Goal: Task Accomplishment & Management: Manage account settings

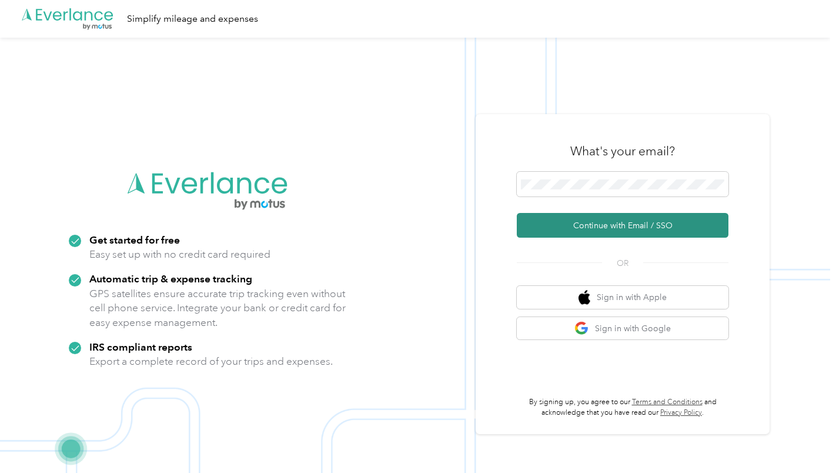
click at [647, 223] on button "Continue with Email / SSO" at bounding box center [623, 225] width 212 height 25
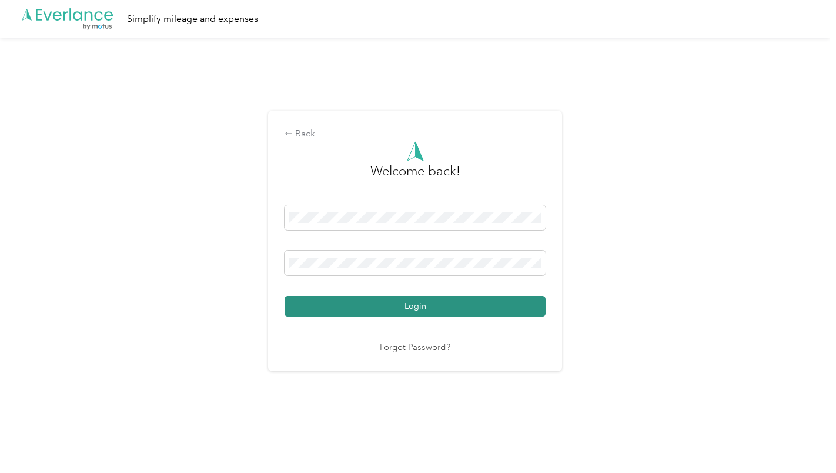
click at [452, 305] on button "Login" at bounding box center [415, 306] width 261 height 21
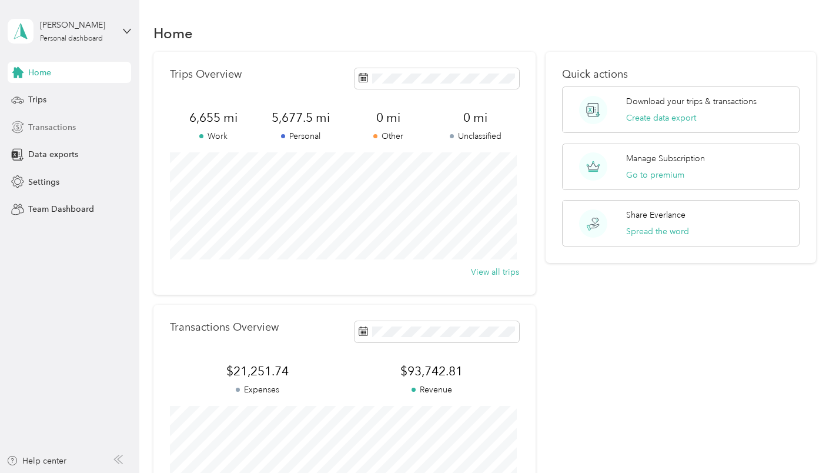
click at [69, 122] on span "Transactions" at bounding box center [52, 127] width 48 height 12
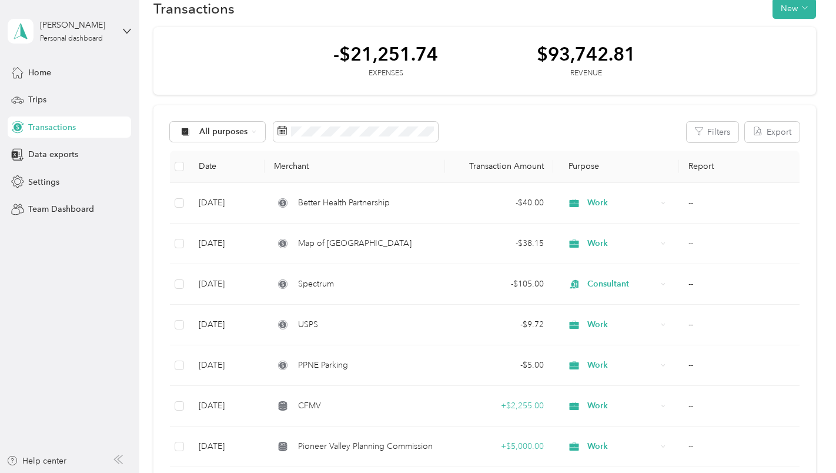
scroll to position [19, 0]
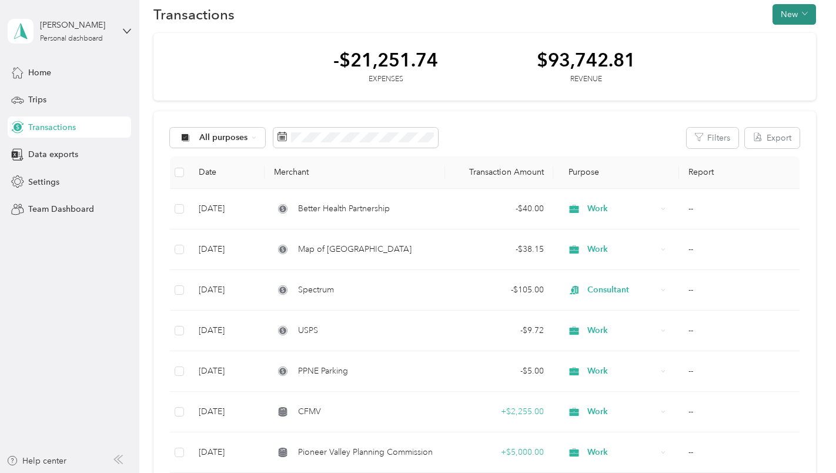
click at [777, 18] on button "New" at bounding box center [795, 14] width 44 height 21
click at [770, 56] on div "Revenue" at bounding box center [782, 57] width 45 height 12
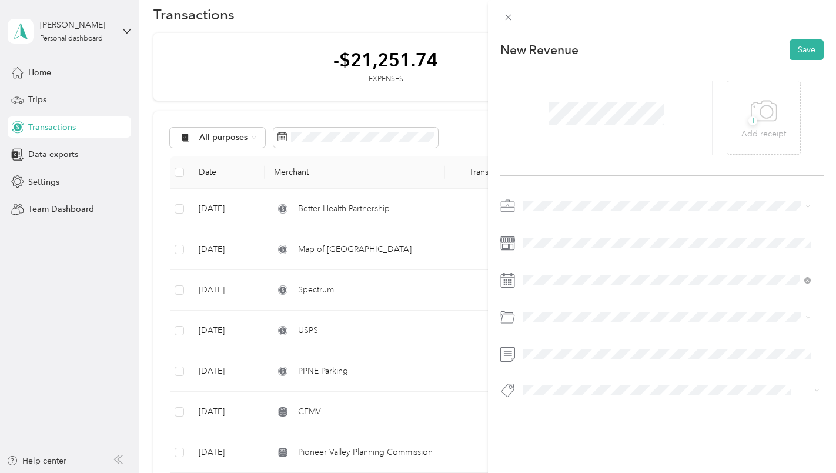
click at [533, 225] on span "Work" at bounding box center [538, 223] width 20 height 10
click at [538, 268] on div "Consultant" at bounding box center [668, 268] width 280 height 12
click at [548, 286] on span at bounding box center [671, 280] width 305 height 19
click at [554, 119] on icon at bounding box center [552, 120] width 12 height 12
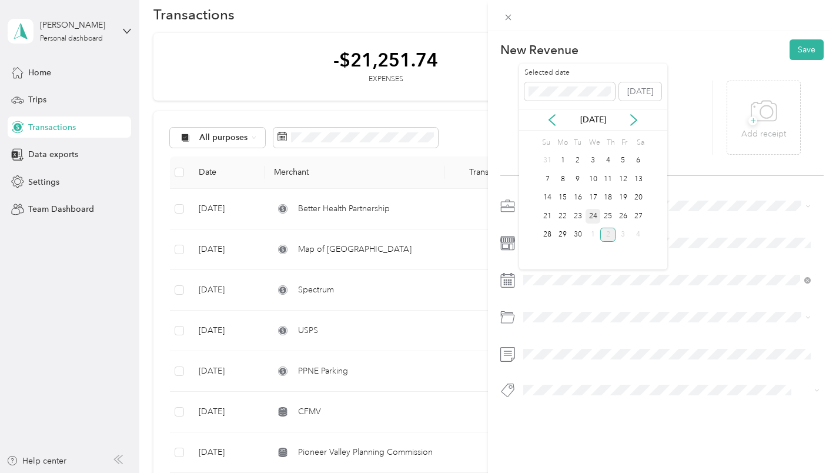
click at [596, 214] on div "24" at bounding box center [593, 216] width 15 height 15
click at [799, 44] on button "Save" at bounding box center [807, 49] width 34 height 21
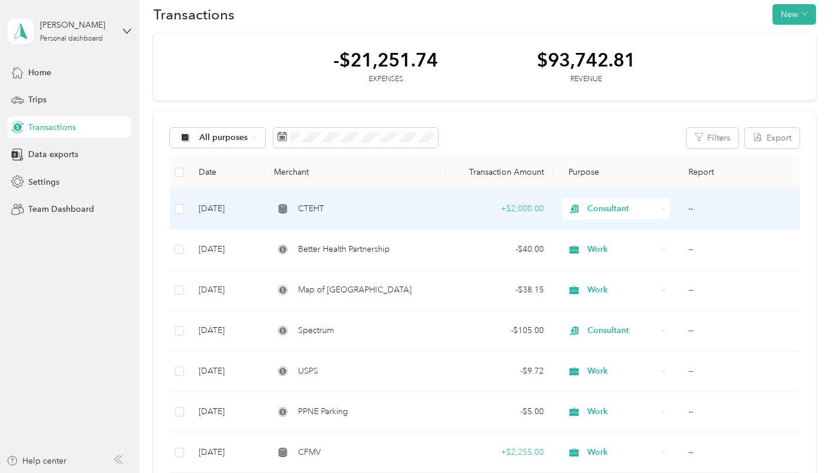
click at [590, 210] on span "Consultant" at bounding box center [622, 208] width 69 height 13
click at [597, 235] on ol "Work Personal Consultant Other Charity Medical Moving Commute" at bounding box center [614, 298] width 107 height 165
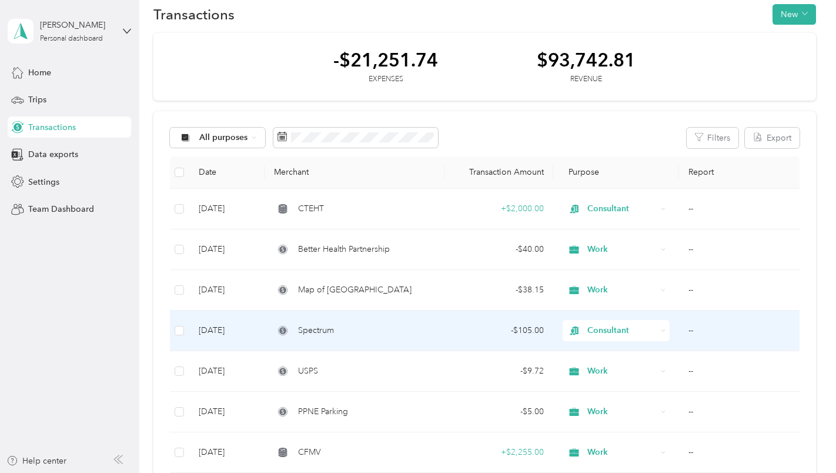
click at [599, 333] on span "Consultant" at bounding box center [622, 330] width 69 height 13
click at [602, 162] on span "Work" at bounding box center [625, 164] width 70 height 12
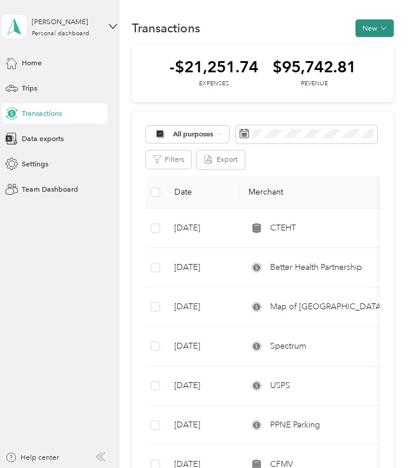
click at [367, 30] on button "New" at bounding box center [374, 28] width 38 height 18
click at [363, 44] on span "Expense" at bounding box center [370, 47] width 28 height 11
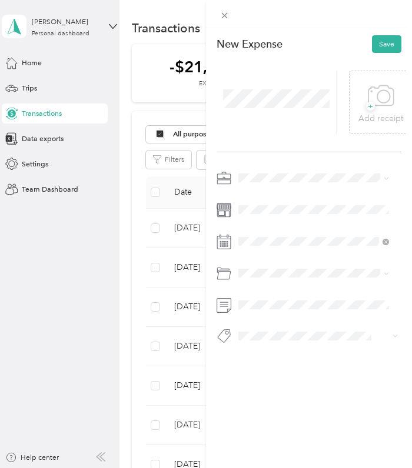
click at [242, 183] on span at bounding box center [318, 178] width 166 height 16
click at [246, 198] on li "Work" at bounding box center [314, 193] width 158 height 18
click at [245, 215] on span at bounding box center [318, 210] width 166 height 16
click at [244, 278] on span at bounding box center [318, 273] width 166 height 16
click at [259, 336] on li "Health Insurance Coverage" at bounding box center [314, 330] width 158 height 18
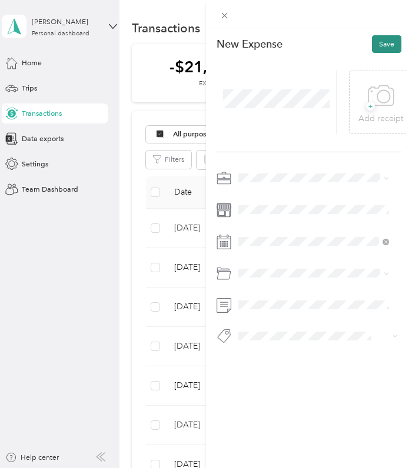
click at [378, 45] on button "Save" at bounding box center [386, 44] width 29 height 18
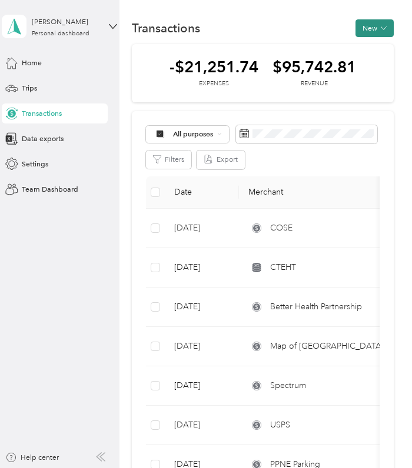
click at [365, 32] on button "New" at bounding box center [374, 28] width 38 height 18
click at [361, 46] on span "Expense" at bounding box center [370, 47] width 28 height 11
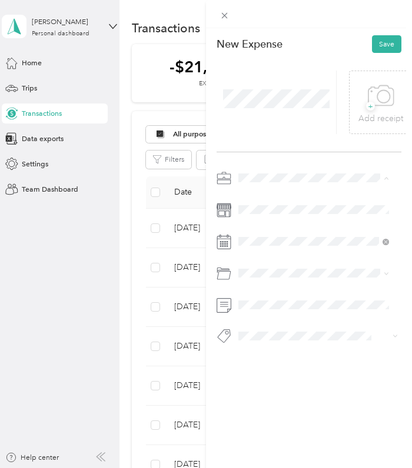
click at [242, 197] on li "Work" at bounding box center [314, 196] width 158 height 18
click at [271, 318] on li "Federal Income Tax" at bounding box center [314, 315] width 158 height 18
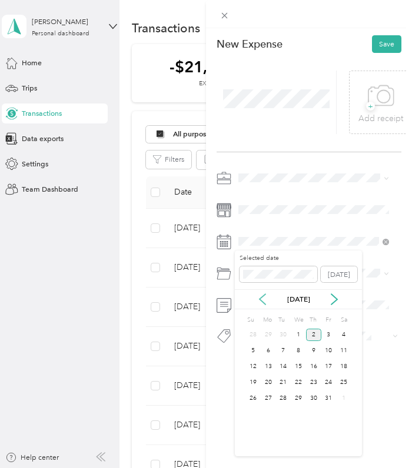
click at [263, 303] on icon at bounding box center [262, 300] width 6 height 11
click at [265, 368] on div "15" at bounding box center [268, 367] width 15 height 12
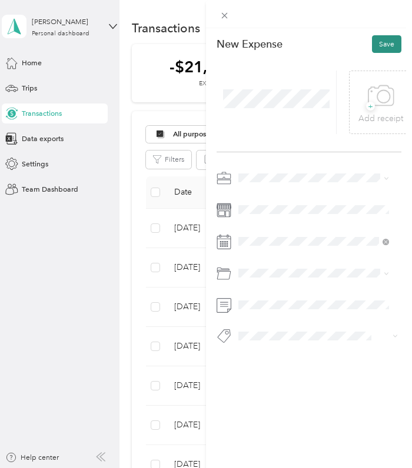
click at [381, 45] on button "Save" at bounding box center [386, 44] width 29 height 18
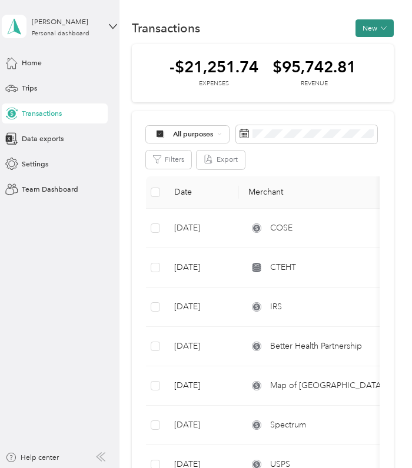
click at [363, 29] on button "New" at bounding box center [374, 28] width 38 height 18
click at [361, 47] on span "Expense" at bounding box center [370, 47] width 28 height 11
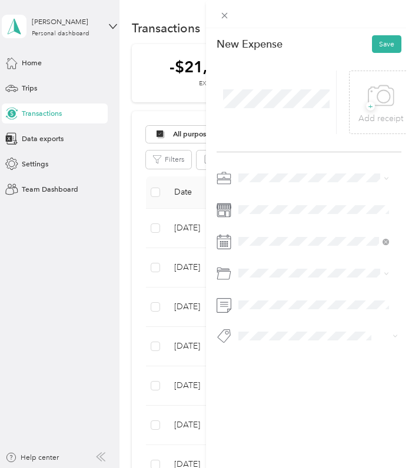
click at [249, 193] on span "Work" at bounding box center [250, 189] width 17 height 9
click at [253, 248] on span at bounding box center [318, 241] width 166 height 16
click at [255, 236] on span at bounding box center [318, 241] width 166 height 16
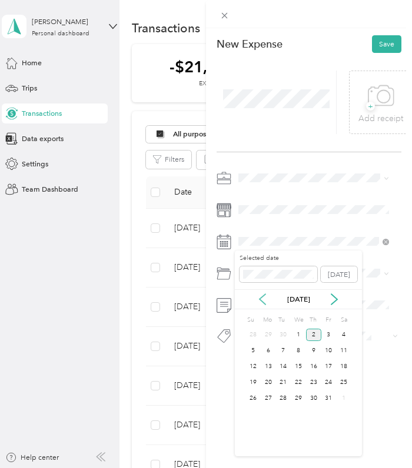
click at [259, 298] on icon at bounding box center [262, 299] width 12 height 12
click at [273, 369] on div "15" at bounding box center [268, 367] width 15 height 12
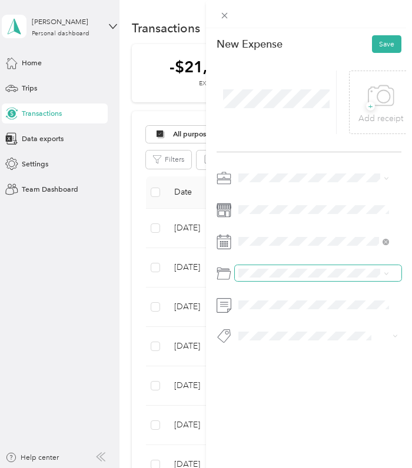
click at [261, 278] on span at bounding box center [318, 273] width 166 height 16
click at [263, 352] on li "Local Income Tax" at bounding box center [314, 349] width 158 height 18
click at [379, 51] on button "Save" at bounding box center [386, 44] width 29 height 18
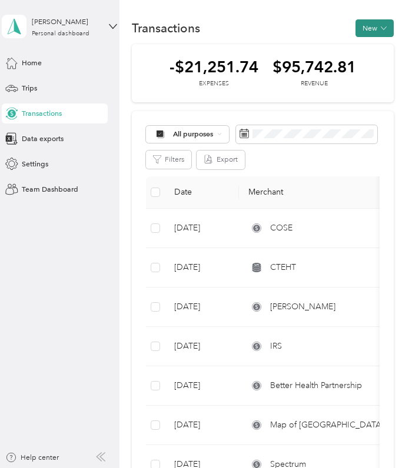
click at [368, 31] on button "New" at bounding box center [374, 28] width 38 height 18
click at [359, 51] on span "Expense" at bounding box center [370, 47] width 28 height 11
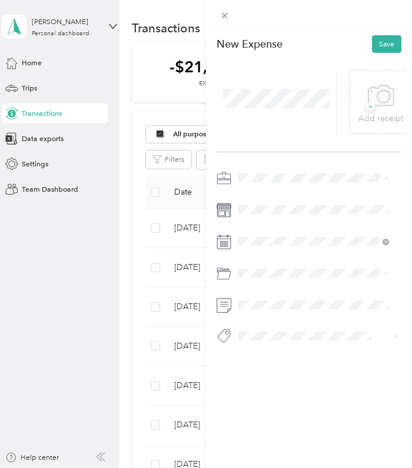
click at [250, 195] on span "Work" at bounding box center [250, 195] width 17 height 9
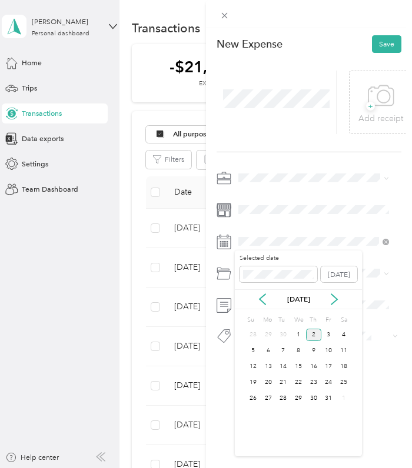
click at [256, 302] on div "[DATE]" at bounding box center [298, 299] width 127 height 12
click at [261, 303] on icon at bounding box center [262, 299] width 12 height 12
click at [282, 340] on div "2" at bounding box center [282, 335] width 15 height 12
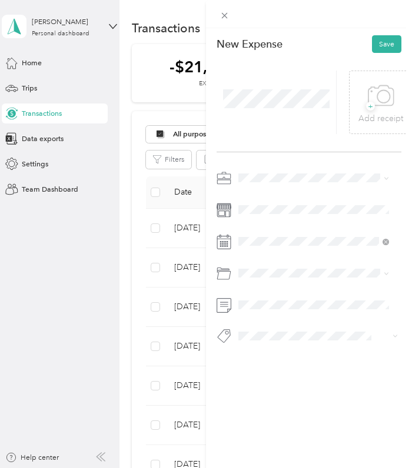
click at [272, 338] on ol "Custom categories Internet Health Insurance Coverage Local Income Tax Federal I…" at bounding box center [314, 352] width 158 height 141
click at [381, 43] on button "Save" at bounding box center [386, 44] width 29 height 18
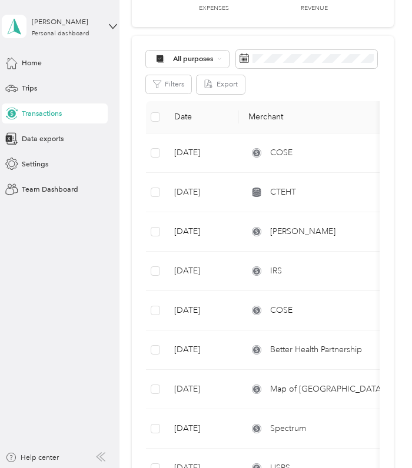
scroll to position [76, 0]
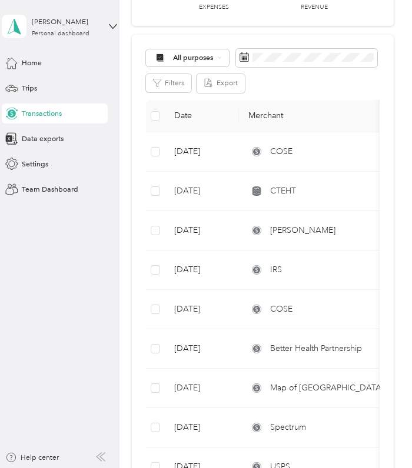
drag, startPoint x: 399, startPoint y: 133, endPoint x: 395, endPoint y: 157, distance: 23.9
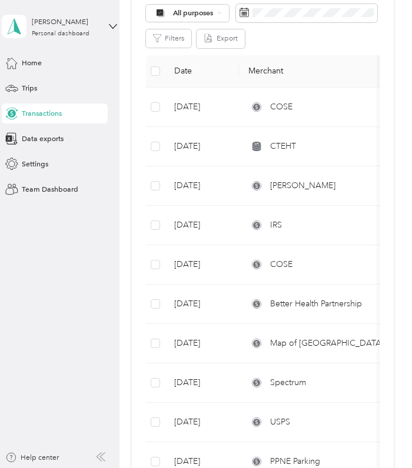
scroll to position [0, 0]
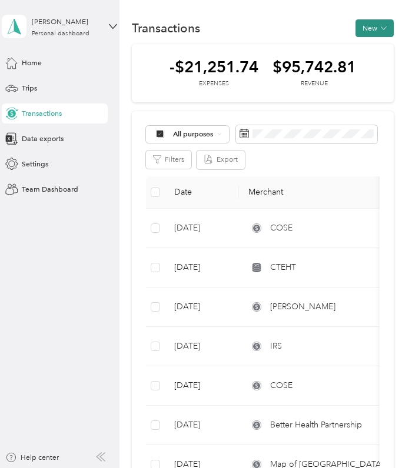
click at [360, 34] on button "New" at bounding box center [374, 28] width 38 height 18
click at [364, 48] on span "Expense" at bounding box center [370, 47] width 28 height 11
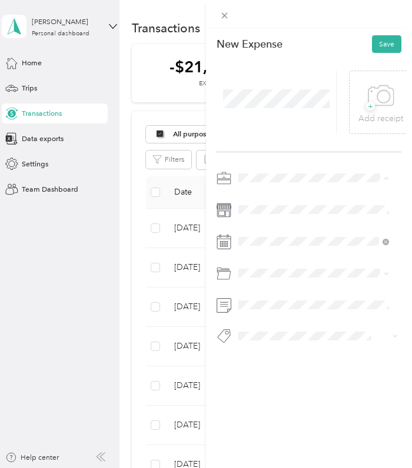
click at [248, 198] on li "Work" at bounding box center [314, 196] width 158 height 18
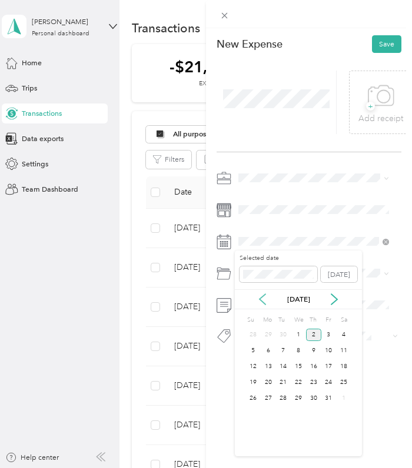
click at [262, 300] on icon at bounding box center [262, 299] width 12 height 12
click at [269, 399] on div "29" at bounding box center [268, 398] width 15 height 12
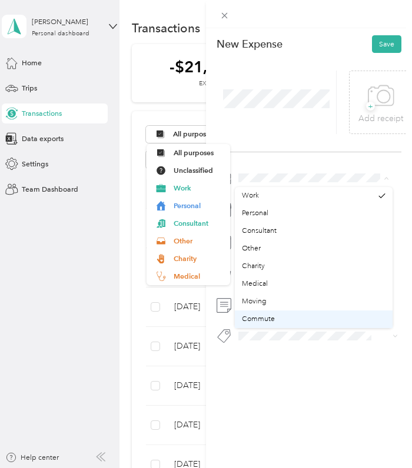
drag, startPoint x: 386, startPoint y: 302, endPoint x: 384, endPoint y: 311, distance: 8.6
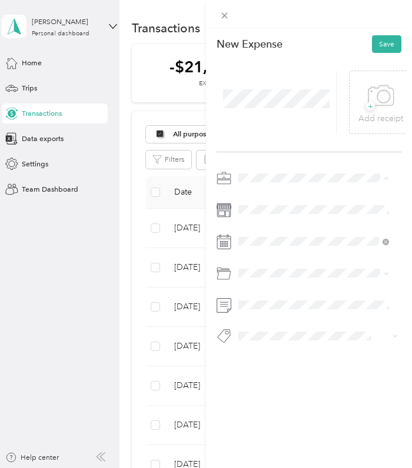
click at [194, 191] on li "Work" at bounding box center [188, 188] width 84 height 18
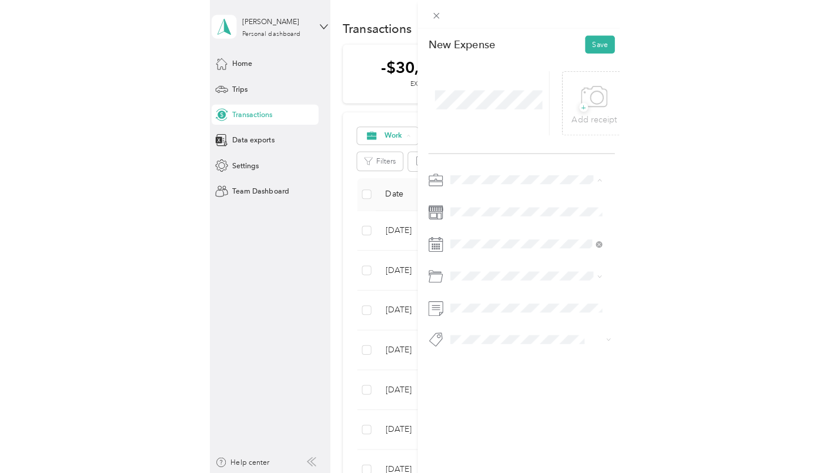
scroll to position [69, 0]
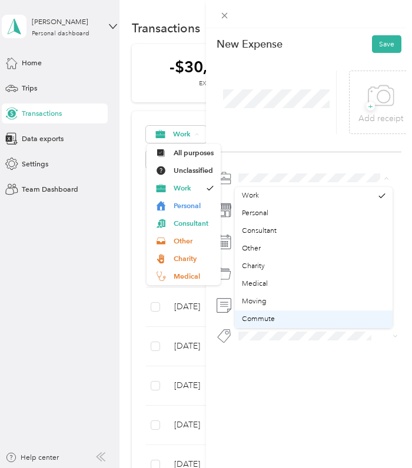
drag, startPoint x: 386, startPoint y: 301, endPoint x: 384, endPoint y: 322, distance: 21.2
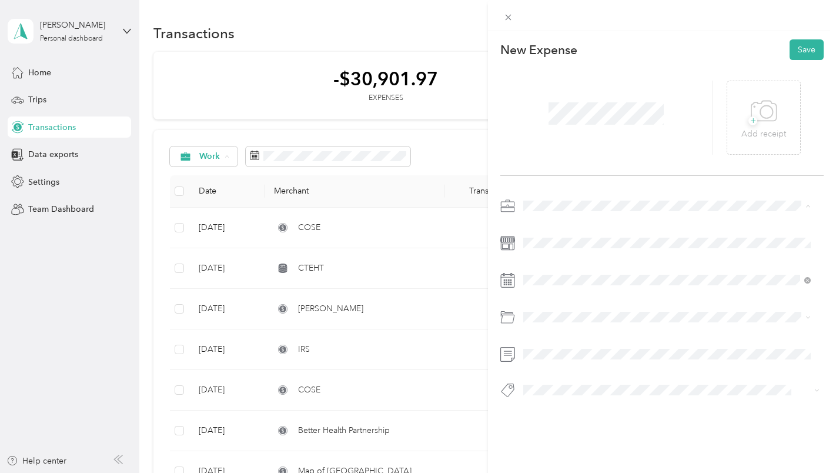
click at [657, 75] on div "+ Add receipt" at bounding box center [662, 118] width 324 height 116
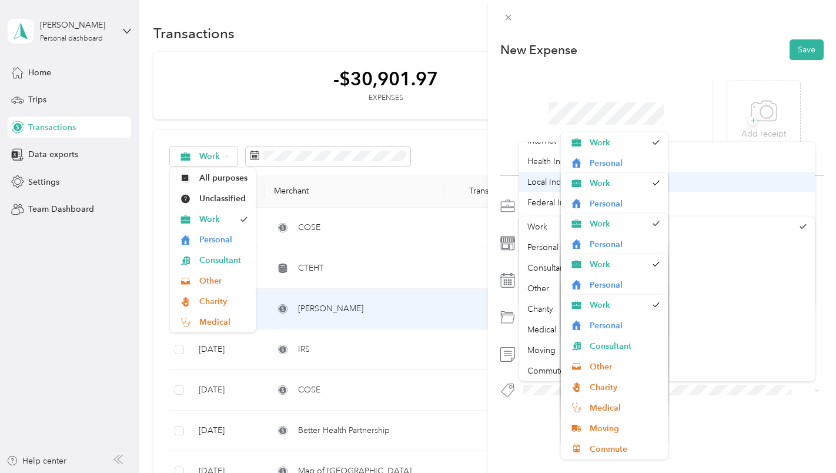
scroll to position [46, 0]
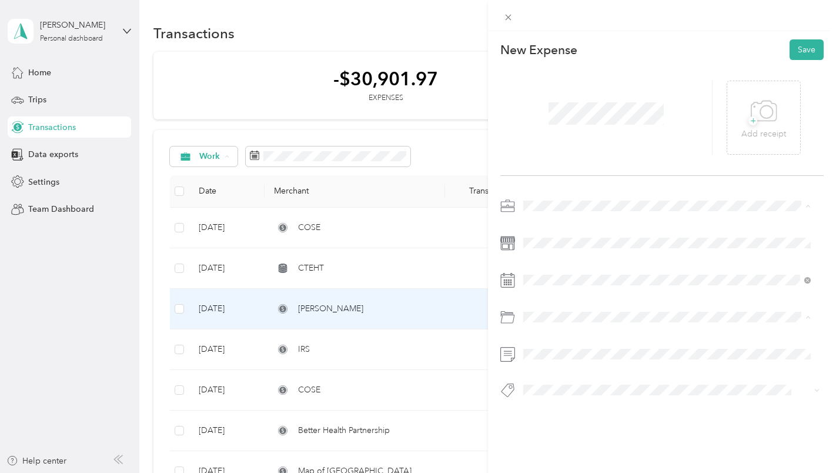
click at [747, 278] on li "Other" at bounding box center [667, 288] width 296 height 21
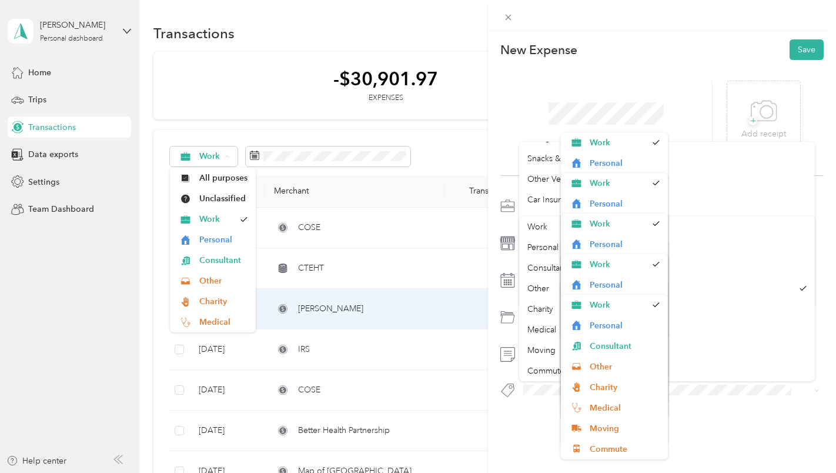
scroll to position [316, 0]
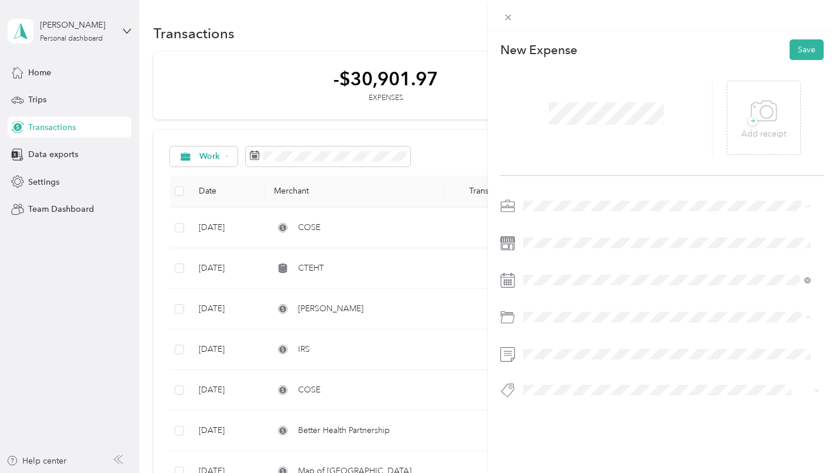
click at [717, 419] on div "New Expense Save + Add receipt" at bounding box center [662, 239] width 349 height 416
click at [507, 323] on icon at bounding box center [507, 317] width 15 height 15
click at [568, 288] on ol "Custom categories Internet Health Insurance Coverage Local Income Tax Federal I…" at bounding box center [667, 220] width 296 height 165
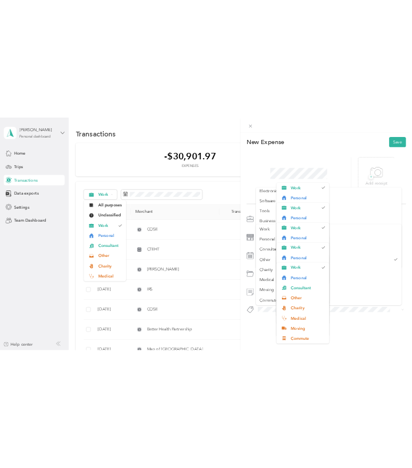
scroll to position [413, 0]
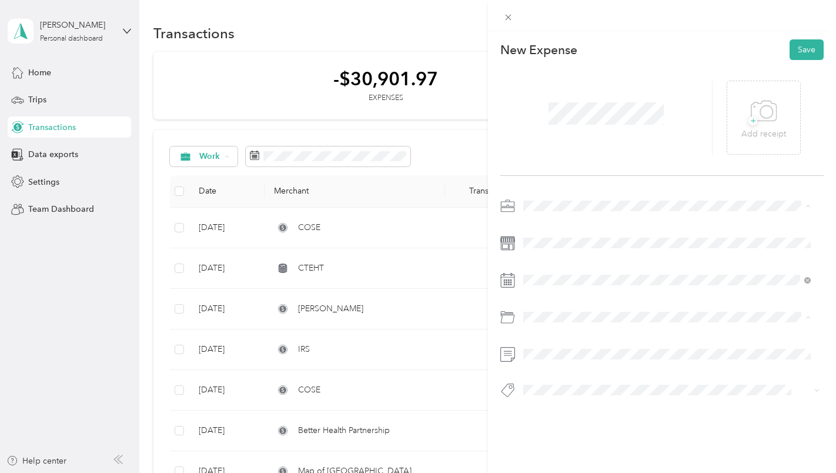
click at [547, 185] on div "Tools" at bounding box center [668, 184] width 280 height 12
click at [794, 50] on button "Save" at bounding box center [807, 49] width 34 height 21
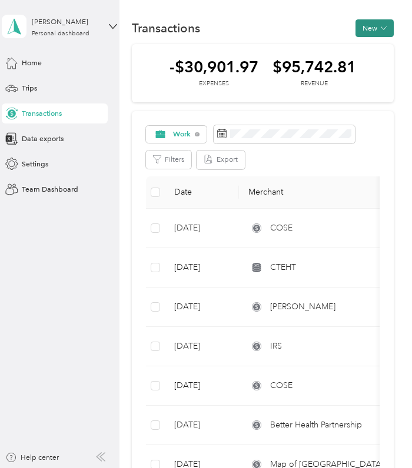
click at [375, 29] on button "New" at bounding box center [374, 28] width 38 height 18
click at [365, 52] on span "Expense" at bounding box center [370, 47] width 28 height 11
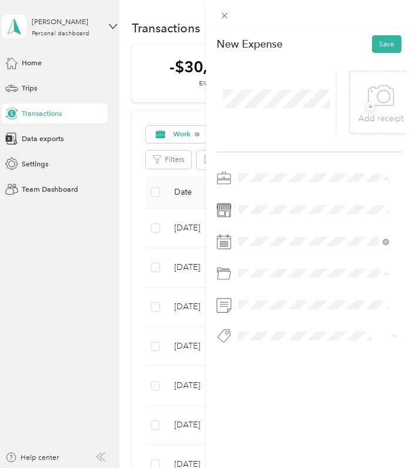
click at [258, 198] on li "Work" at bounding box center [314, 196] width 158 height 18
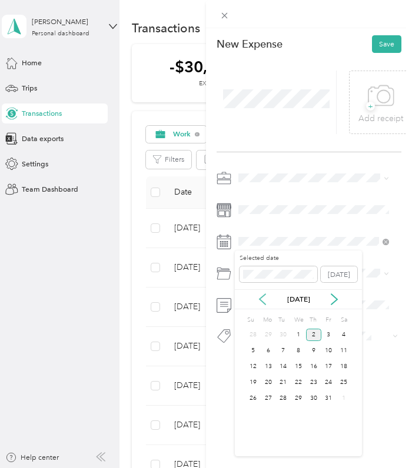
click at [261, 298] on icon at bounding box center [262, 300] width 6 height 11
click at [328, 382] on div "26" at bounding box center [328, 382] width 15 height 12
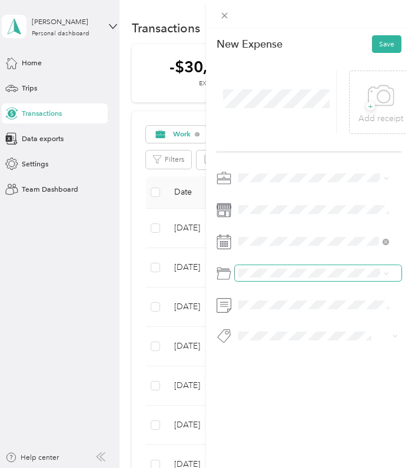
click at [262, 279] on span at bounding box center [318, 273] width 166 height 16
click at [269, 283] on div at bounding box center [308, 276] width 185 height 23
click at [267, 314] on span "Advertising and Marketing" at bounding box center [285, 314] width 86 height 9
click at [382, 46] on button "Save" at bounding box center [386, 44] width 29 height 18
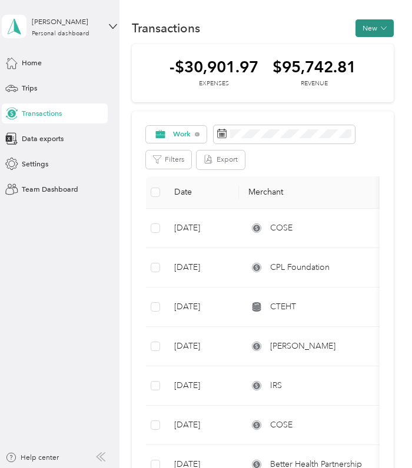
click at [367, 28] on button "New" at bounding box center [374, 28] width 38 height 18
click at [374, 49] on span "Expense" at bounding box center [370, 47] width 28 height 11
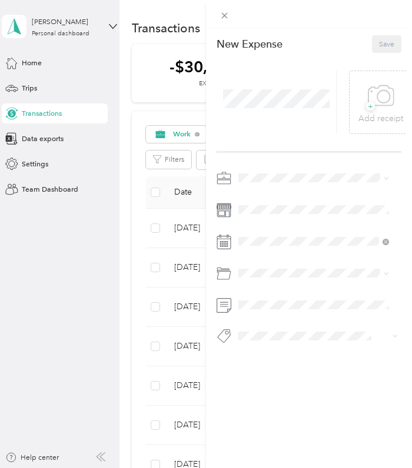
click at [252, 198] on li "Work" at bounding box center [314, 196] width 158 height 18
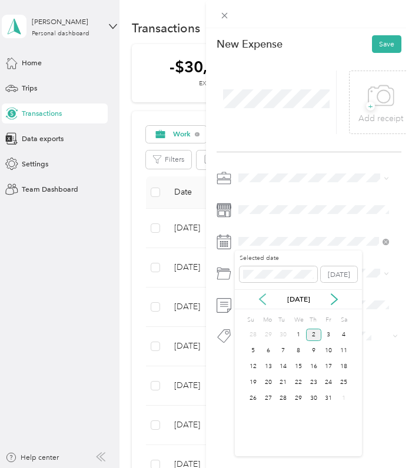
click at [266, 301] on icon at bounding box center [262, 299] width 12 height 12
click at [309, 382] on div "25" at bounding box center [313, 382] width 15 height 12
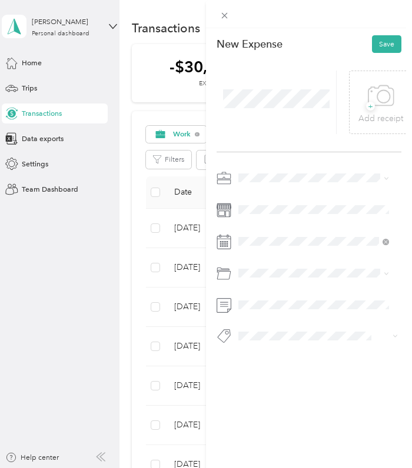
click at [286, 348] on span "Parking Fees and Tolls" at bounding box center [277, 348] width 70 height 9
click at [377, 44] on button "Save" at bounding box center [386, 44] width 29 height 18
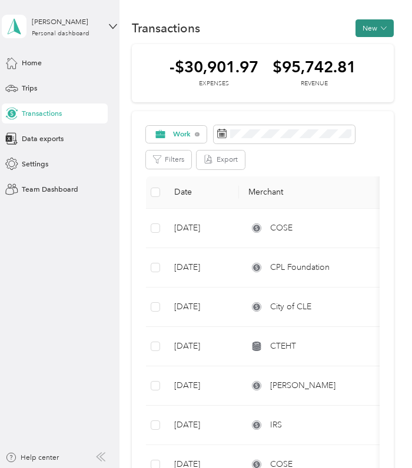
click at [363, 32] on button "New" at bounding box center [374, 28] width 38 height 18
click at [362, 50] on span "Expense" at bounding box center [370, 47] width 28 height 11
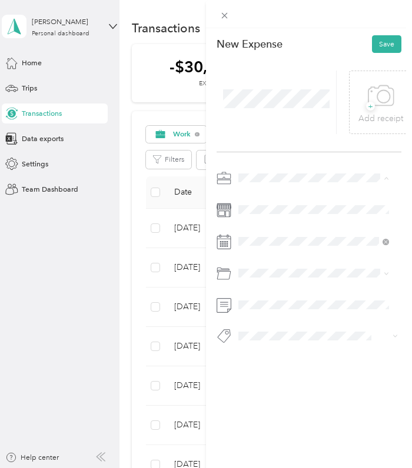
click at [253, 198] on li "Work" at bounding box center [314, 196] width 158 height 18
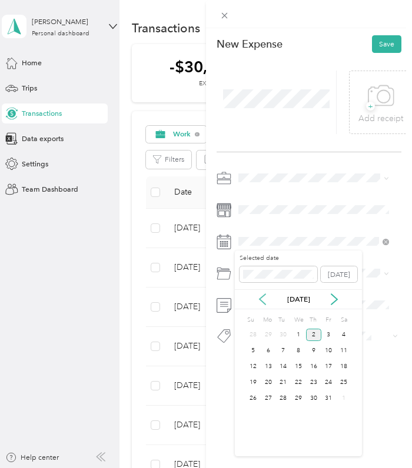
click at [260, 296] on icon at bounding box center [262, 299] width 12 height 12
click at [296, 383] on div "24" at bounding box center [298, 382] width 15 height 12
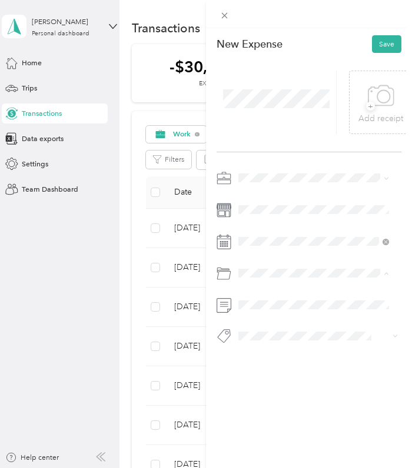
click at [261, 319] on ol "Custom categories Internet Health Insurance Coverage Local Income Tax Federal I…" at bounding box center [314, 353] width 158 height 141
click at [256, 318] on ol "Custom categories Internet Health Insurance Coverage Local Income Tax Federal I…" at bounding box center [314, 353] width 158 height 141
click at [259, 311] on span "Internet" at bounding box center [254, 314] width 25 height 9
click at [381, 46] on button "Save" at bounding box center [386, 44] width 29 height 18
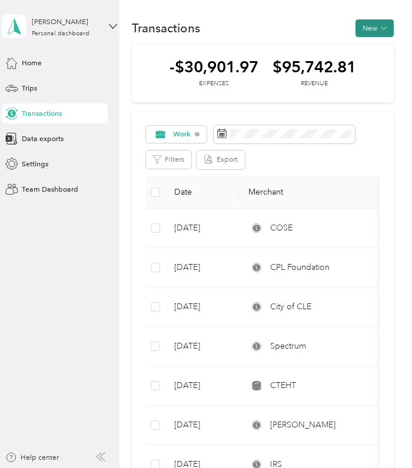
click at [366, 30] on button "New" at bounding box center [374, 28] width 38 height 18
click at [365, 45] on span "Expense" at bounding box center [370, 47] width 28 height 11
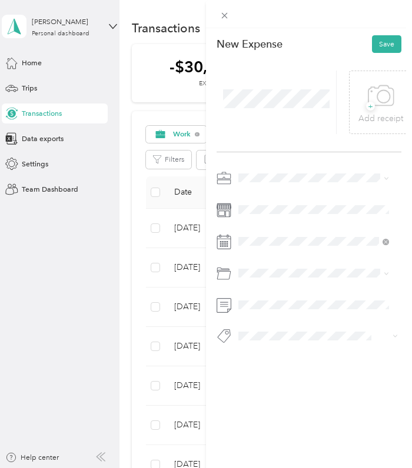
click at [246, 173] on span at bounding box center [318, 178] width 166 height 16
click at [253, 198] on li "Work" at bounding box center [314, 195] width 158 height 18
click at [255, 246] on span at bounding box center [318, 241] width 166 height 16
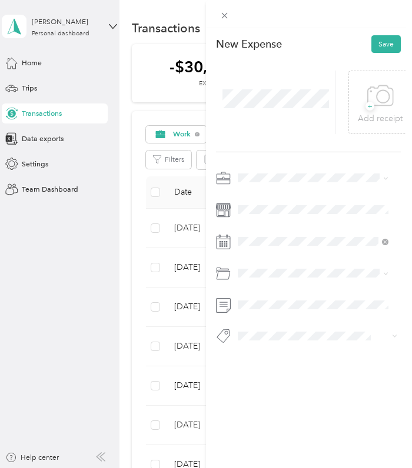
click at [216, 242] on icon at bounding box center [223, 242] width 14 height 13
click at [223, 243] on rect at bounding box center [224, 242] width 2 height 2
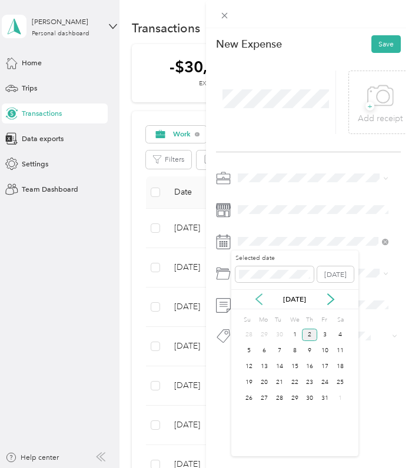
click at [262, 300] on icon at bounding box center [259, 299] width 12 height 12
click at [279, 380] on div "23" at bounding box center [279, 382] width 15 height 12
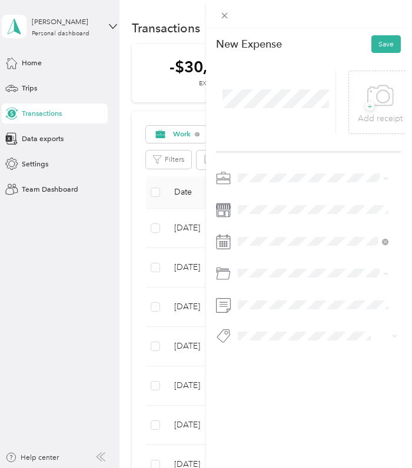
click at [276, 351] on span "Business Meals & Entertainment" at bounding box center [289, 349] width 102 height 9
click at [386, 41] on button "Save" at bounding box center [385, 44] width 29 height 18
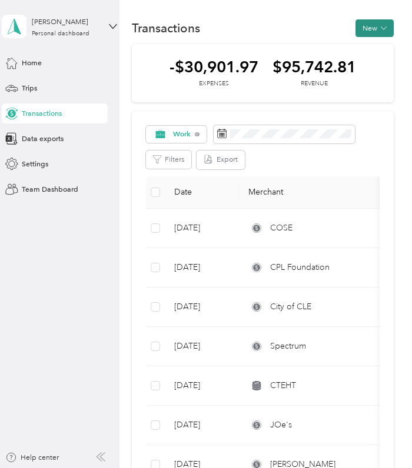
click at [366, 31] on button "New" at bounding box center [374, 28] width 38 height 18
click at [361, 45] on span "Expense" at bounding box center [370, 47] width 28 height 11
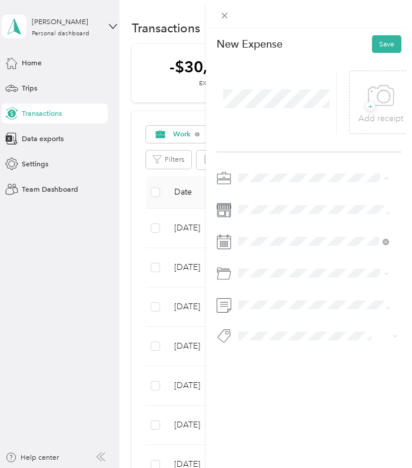
click at [250, 195] on div "Work" at bounding box center [313, 196] width 143 height 11
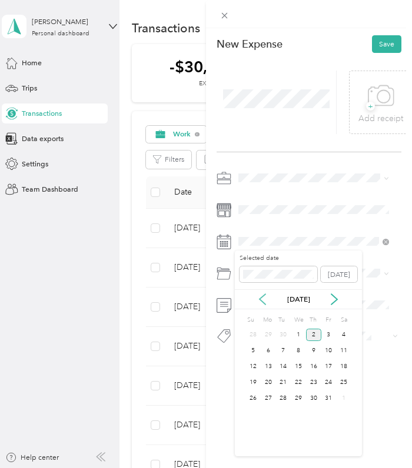
click at [263, 298] on icon at bounding box center [262, 299] width 12 height 12
click at [287, 383] on div "23" at bounding box center [282, 382] width 15 height 12
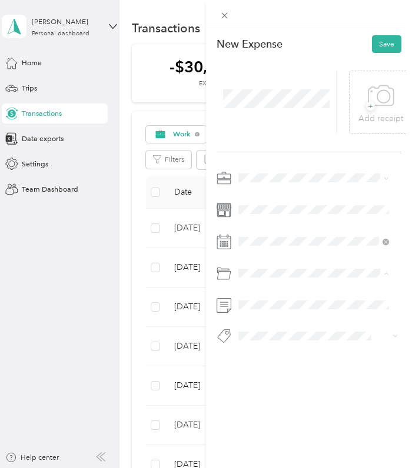
click at [266, 286] on div at bounding box center [308, 276] width 185 height 23
click at [389, 277] on span at bounding box center [318, 273] width 166 height 16
click at [387, 273] on icon at bounding box center [385, 273] width 5 height 5
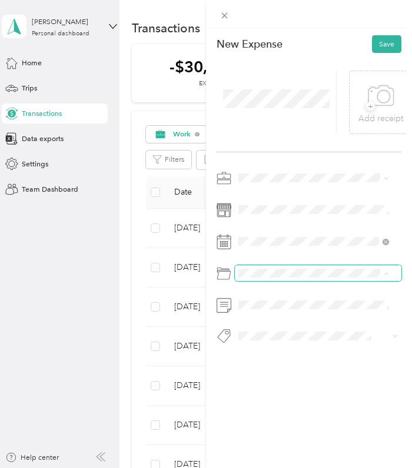
click at [387, 273] on icon at bounding box center [385, 273] width 5 height 5
click at [379, 46] on button "Save" at bounding box center [386, 44] width 29 height 18
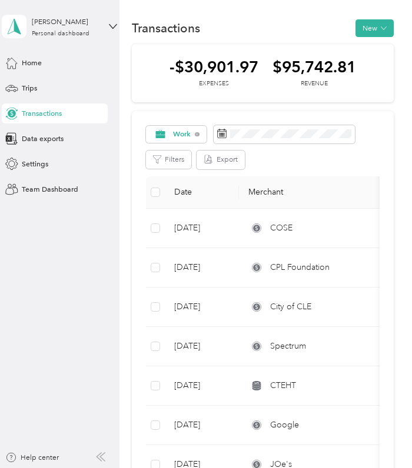
drag, startPoint x: 400, startPoint y: 153, endPoint x: 399, endPoint y: 175, distance: 22.4
click at [371, 27] on button "New" at bounding box center [374, 28] width 38 height 18
click at [362, 46] on span "Expense" at bounding box center [370, 47] width 28 height 11
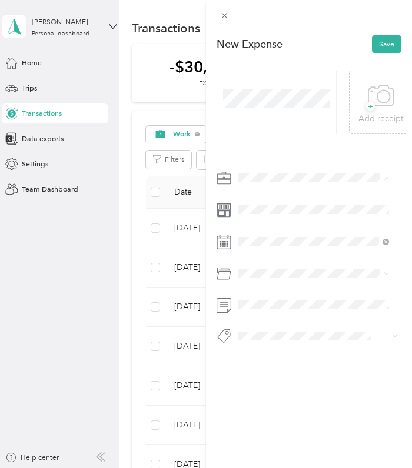
click at [252, 198] on ol "Work Personal Consultant Other Charity Medical Moving Commute" at bounding box center [314, 257] width 158 height 141
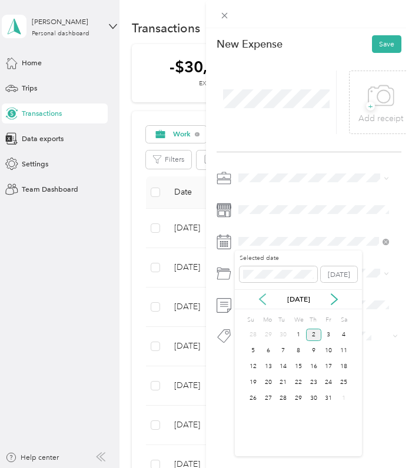
click at [265, 295] on icon at bounding box center [262, 300] width 6 height 11
click at [329, 353] on div "12" at bounding box center [328, 351] width 15 height 12
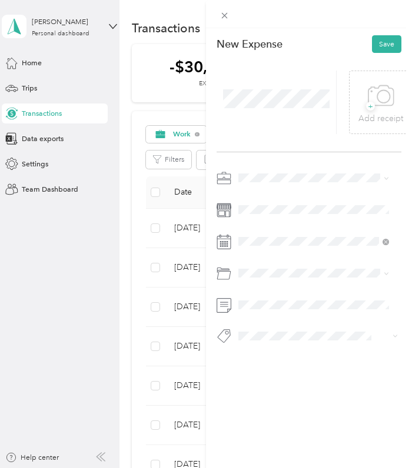
click at [267, 351] on div "Business Meals & Entertainment" at bounding box center [313, 349] width 143 height 11
click at [379, 39] on button "Save" at bounding box center [386, 44] width 29 height 18
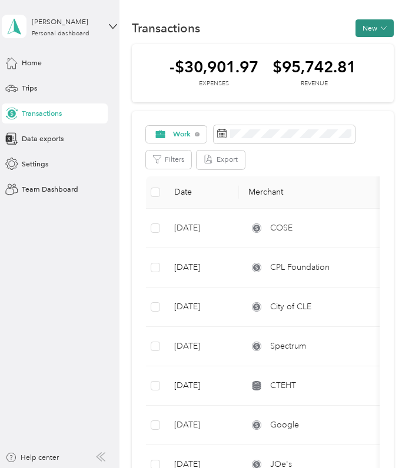
click at [371, 26] on button "New" at bounding box center [374, 28] width 38 height 18
click at [369, 48] on span "Expense" at bounding box center [370, 47] width 28 height 11
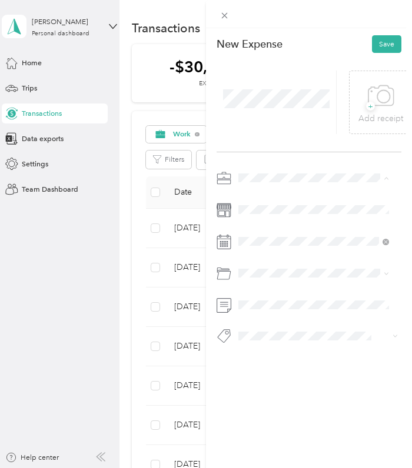
click at [250, 198] on ol "Work Personal Consultant Other Charity Medical Moving Commute" at bounding box center [314, 257] width 158 height 141
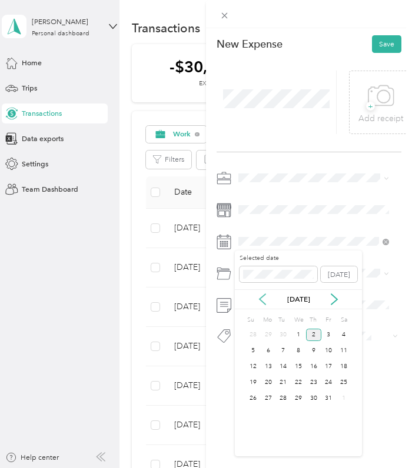
click at [262, 301] on icon at bounding box center [262, 300] width 6 height 11
click at [271, 380] on div "22" at bounding box center [268, 382] width 15 height 12
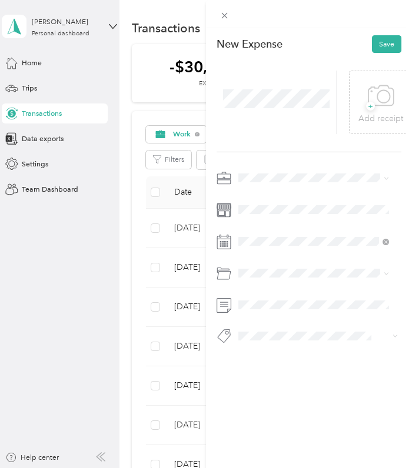
click at [276, 346] on span "Business Meals & Entertainment" at bounding box center [293, 349] width 102 height 9
click at [385, 41] on button "Save" at bounding box center [386, 44] width 29 height 18
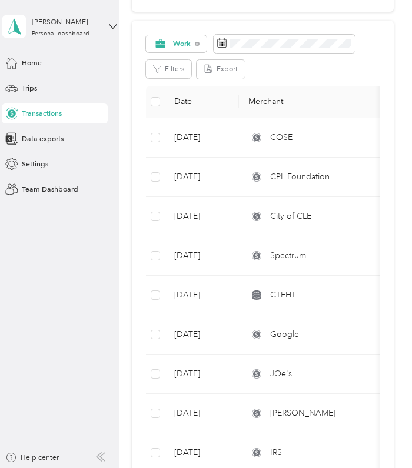
scroll to position [96, 0]
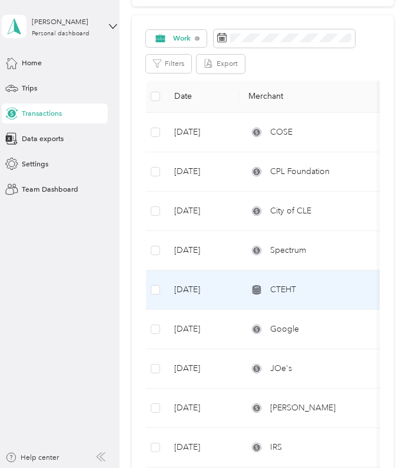
click at [282, 288] on span "CTEHT" at bounding box center [283, 289] width 26 height 13
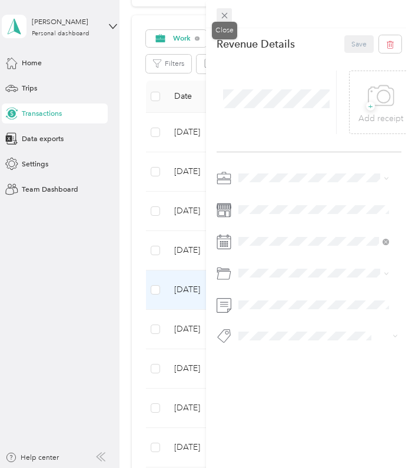
click at [223, 15] on icon at bounding box center [224, 16] width 6 height 6
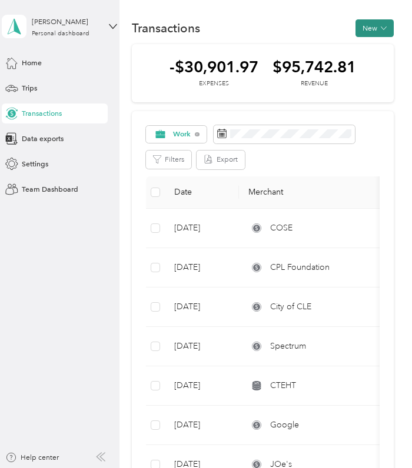
click at [372, 24] on button "New" at bounding box center [374, 28] width 38 height 18
click at [371, 46] on span "Expense" at bounding box center [370, 47] width 28 height 11
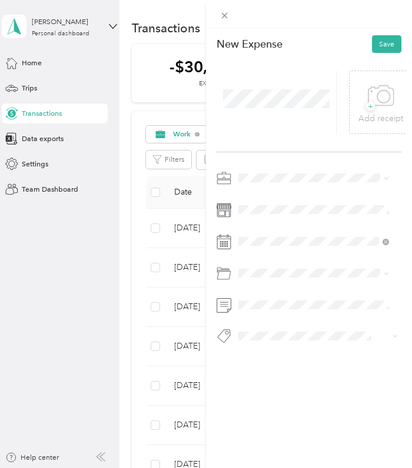
click at [251, 198] on li "Work" at bounding box center [314, 191] width 158 height 18
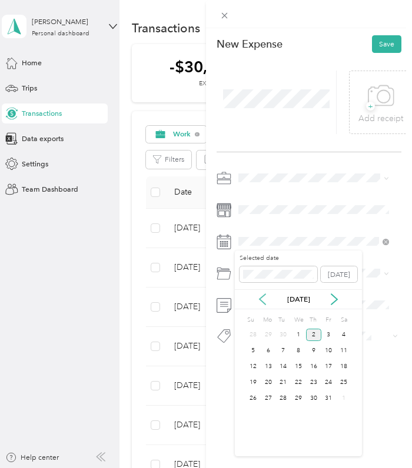
click at [261, 298] on icon at bounding box center [262, 299] width 12 height 12
click at [315, 352] on div "11" at bounding box center [313, 351] width 15 height 12
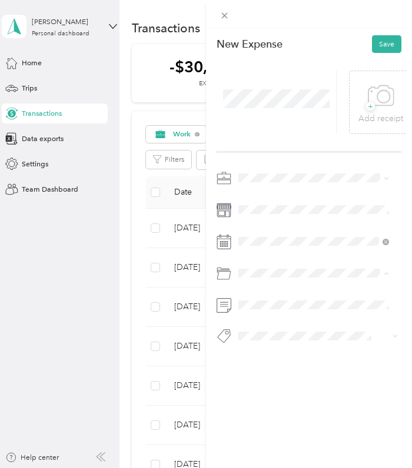
click at [271, 316] on div "Advertising and Marketing" at bounding box center [313, 314] width 143 height 11
click at [382, 46] on button "Save" at bounding box center [386, 44] width 29 height 18
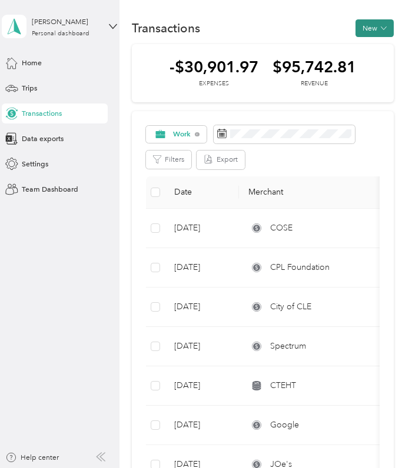
click at [369, 24] on button "New" at bounding box center [374, 28] width 38 height 18
click at [365, 46] on span "Expense" at bounding box center [370, 47] width 28 height 11
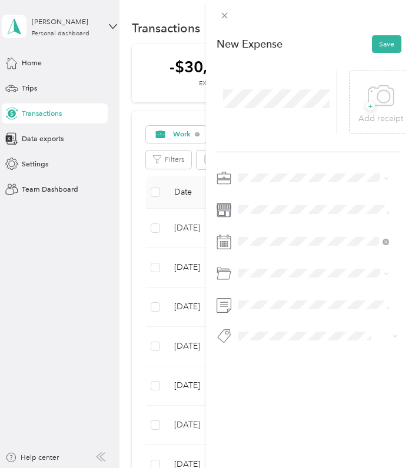
click at [248, 197] on li "Work" at bounding box center [314, 191] width 158 height 18
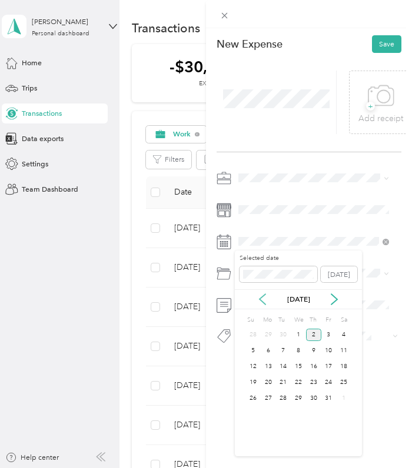
click at [263, 298] on icon at bounding box center [262, 299] width 12 height 12
click at [268, 354] on div "8" at bounding box center [268, 351] width 15 height 12
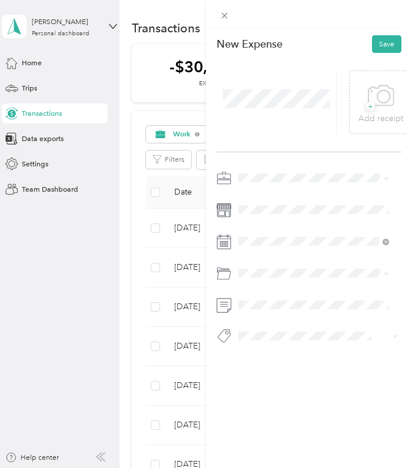
click at [265, 316] on div "Advertising and Marketing" at bounding box center [313, 312] width 143 height 11
click at [381, 44] on button "Save" at bounding box center [386, 44] width 29 height 18
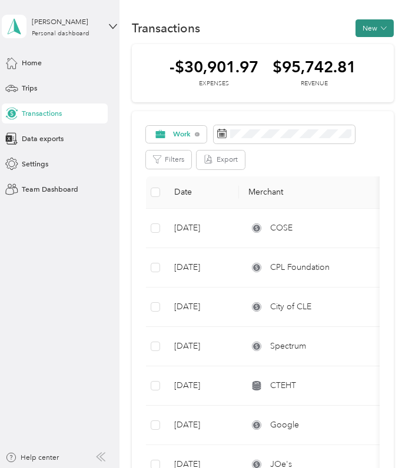
click at [368, 25] on button "New" at bounding box center [374, 28] width 38 height 18
click at [356, 48] on span "Expense" at bounding box center [370, 47] width 28 height 11
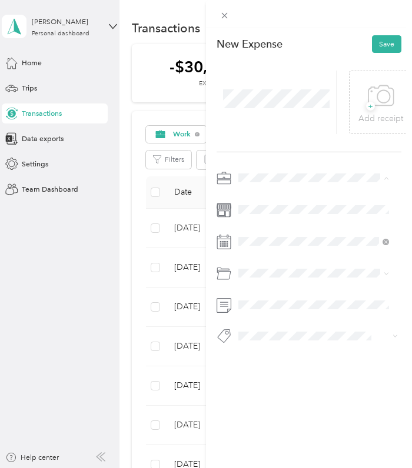
click at [251, 196] on li "Work" at bounding box center [314, 196] width 158 height 18
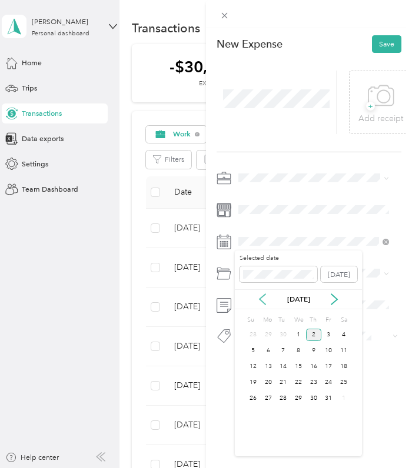
click at [262, 301] on icon at bounding box center [262, 300] width 6 height 11
click at [273, 351] on div "8" at bounding box center [268, 351] width 15 height 12
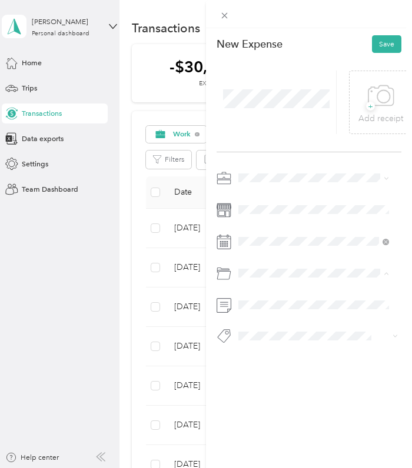
click at [256, 315] on span "Tools" at bounding box center [250, 314] width 16 height 9
click at [376, 39] on button "Save" at bounding box center [386, 44] width 29 height 18
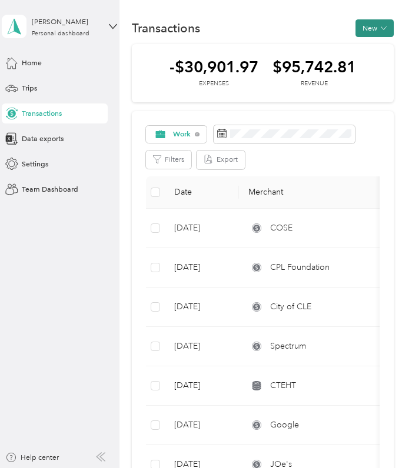
click at [367, 25] on button "New" at bounding box center [374, 28] width 38 height 18
click at [356, 46] on span "Expense" at bounding box center [370, 47] width 28 height 11
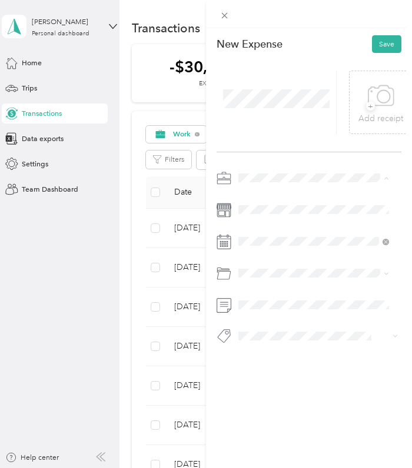
click at [251, 195] on li "Work" at bounding box center [314, 196] width 158 height 18
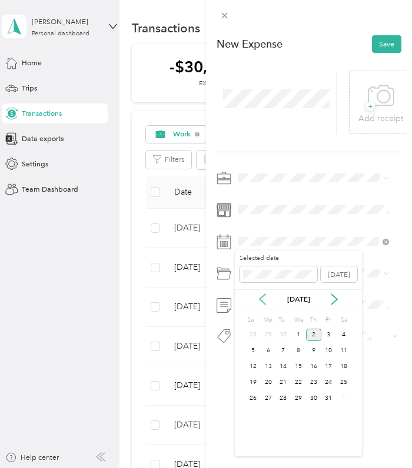
click at [264, 297] on icon at bounding box center [262, 299] width 12 height 12
click at [315, 337] on div "4" at bounding box center [313, 335] width 15 height 12
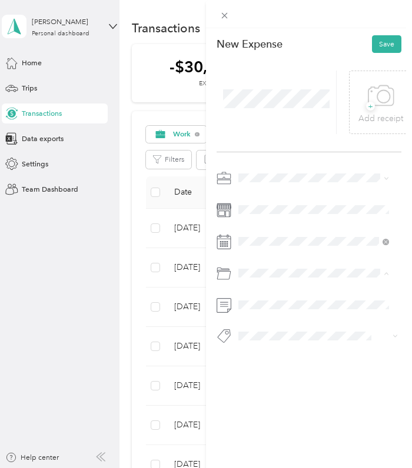
click at [286, 356] on ol "Default categories Business Travel Business Gifts (Up to $25) Business Meals & …" at bounding box center [314, 338] width 158 height 111
click at [268, 351] on li "Business Meals & Entertainment" at bounding box center [314, 350] width 158 height 18
click at [378, 46] on button "Save" at bounding box center [386, 44] width 29 height 18
